Goal: Transaction & Acquisition: Subscribe to service/newsletter

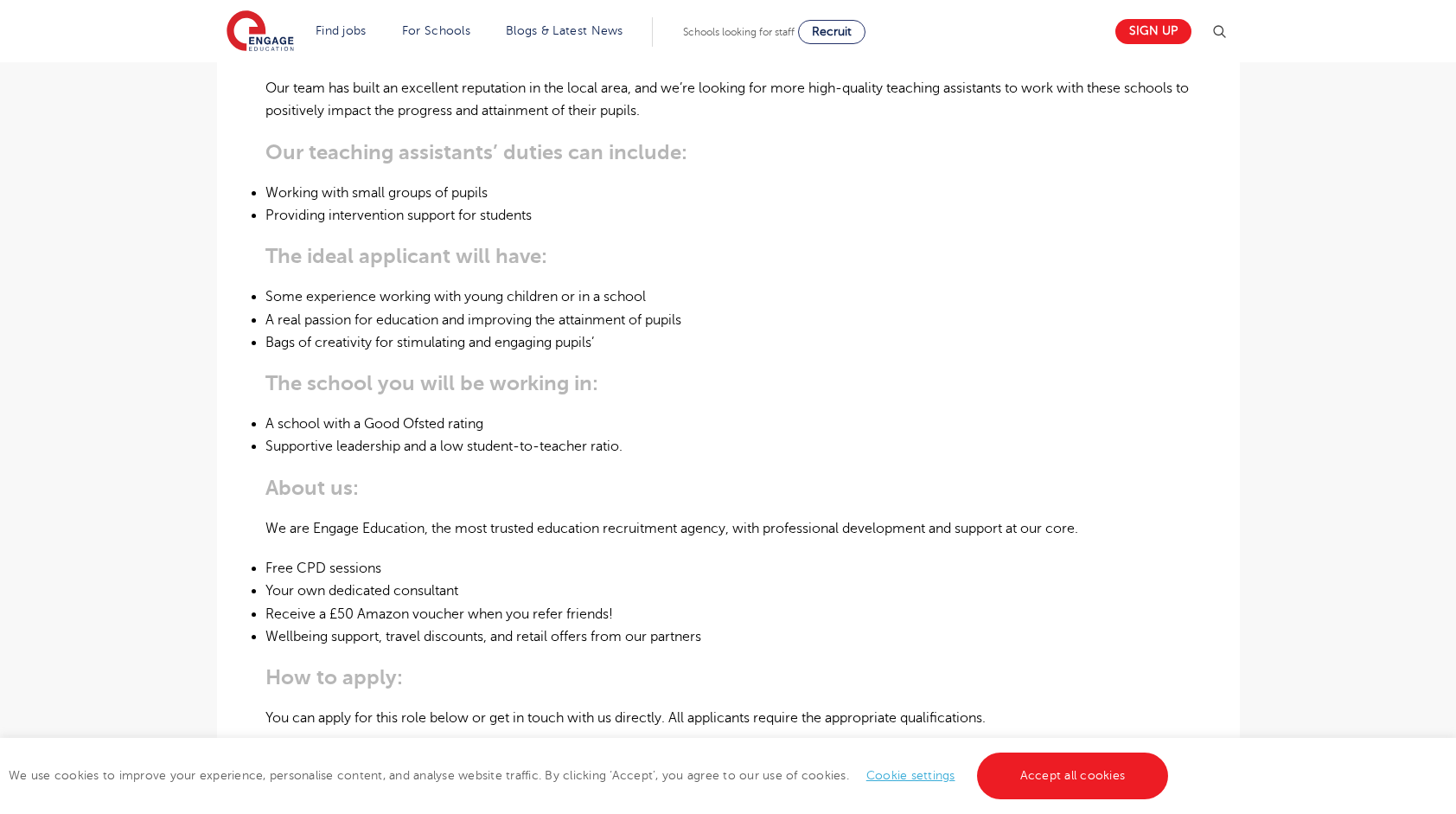
scroll to position [672, 0]
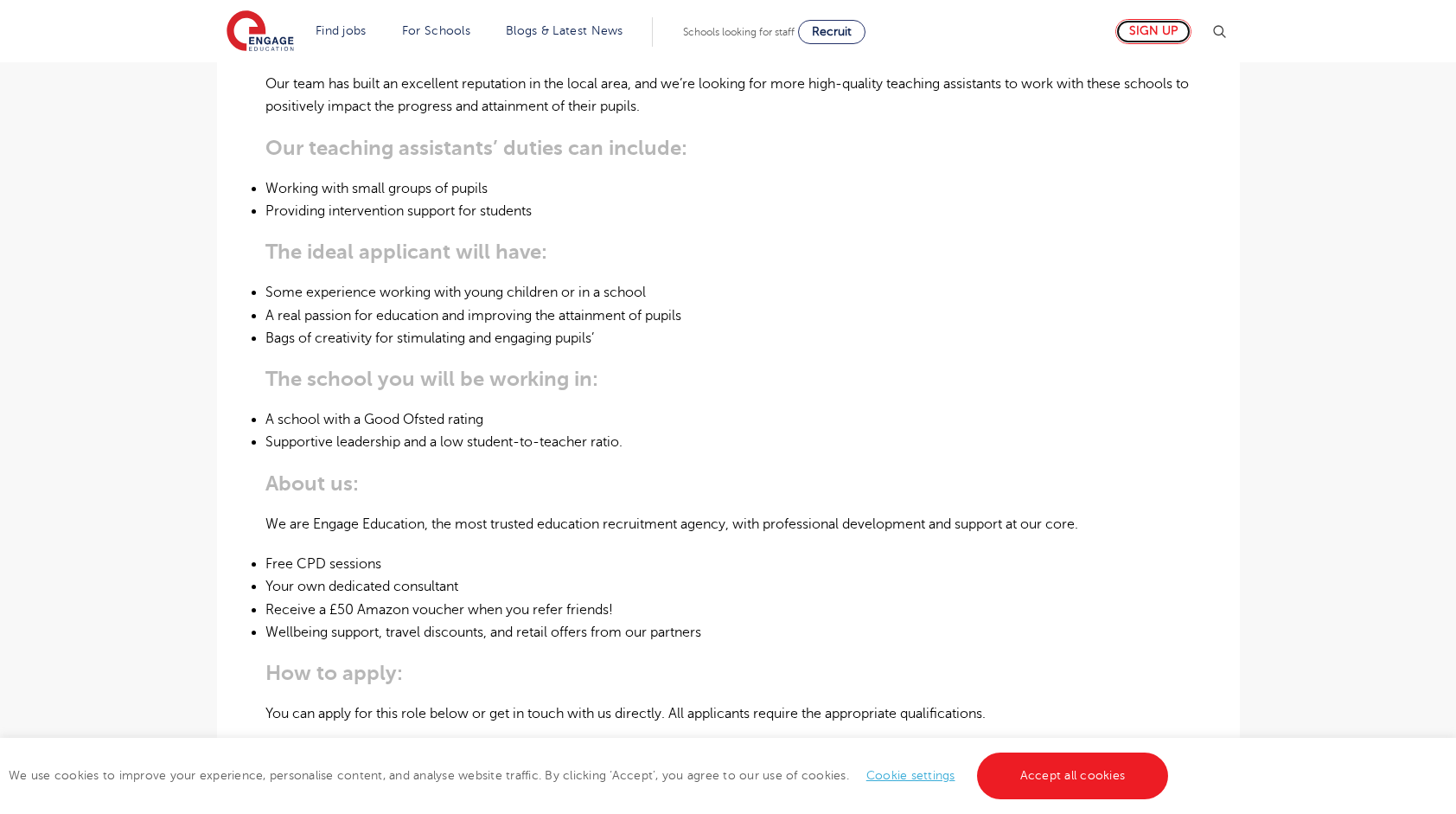
click at [1149, 33] on link "Sign up" at bounding box center [1153, 32] width 76 height 25
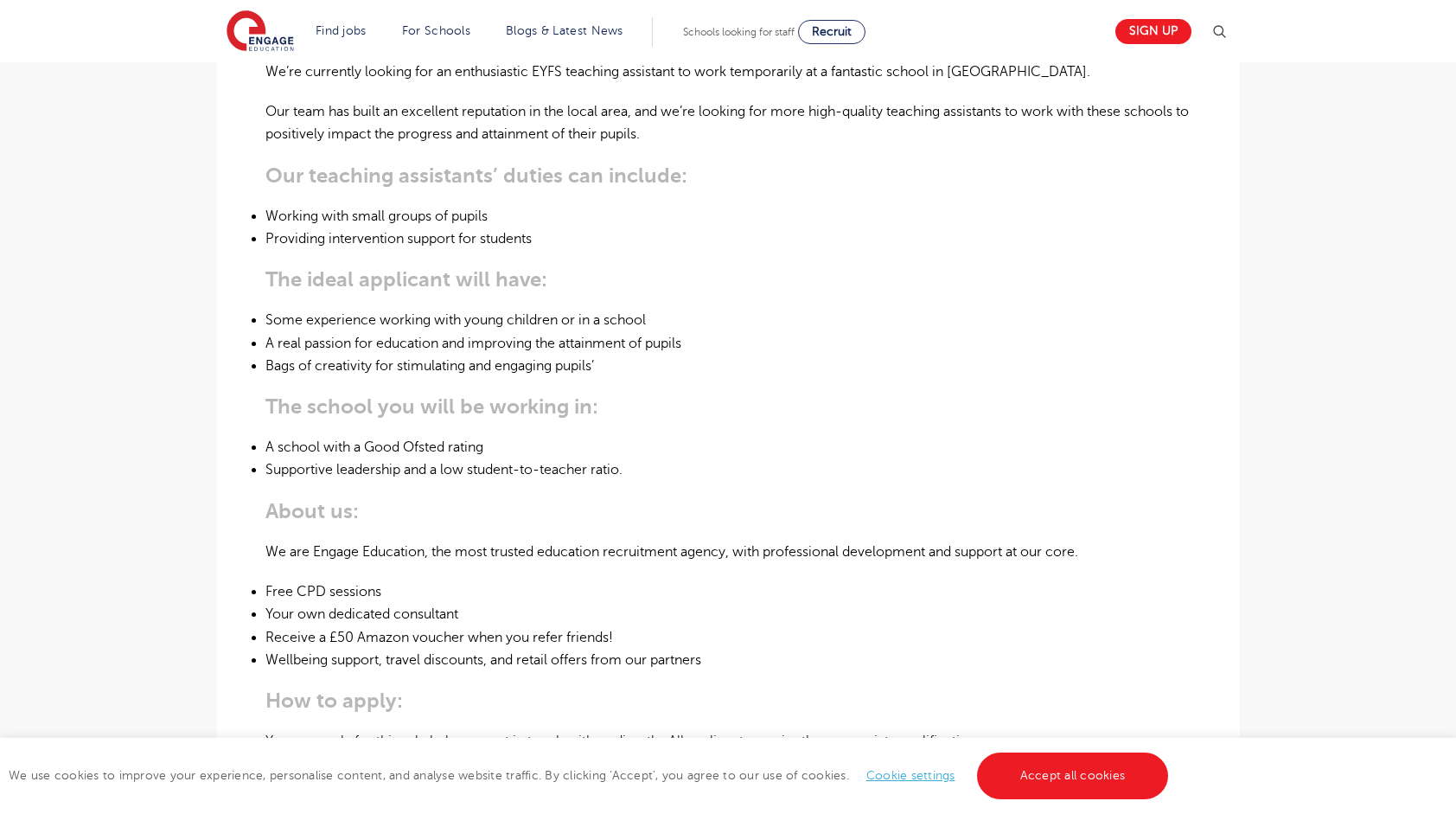
scroll to position [0, 0]
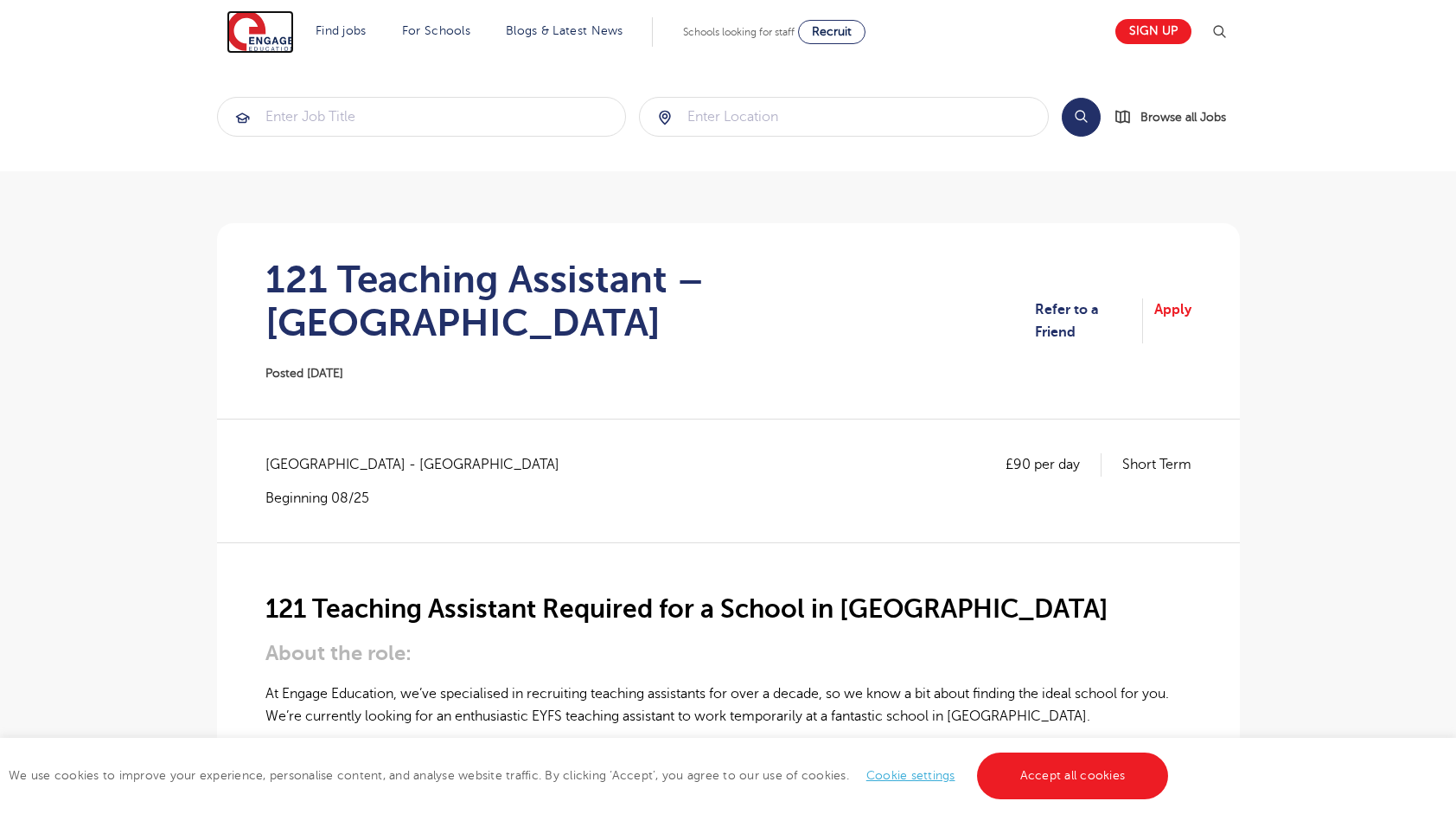
click at [264, 33] on img at bounding box center [260, 32] width 67 height 43
